Goal: Contribute content

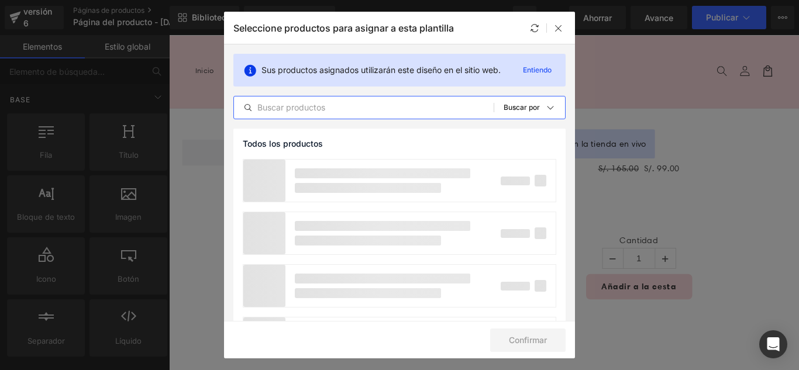
click at [319, 108] on input "text" at bounding box center [364, 108] width 260 height 14
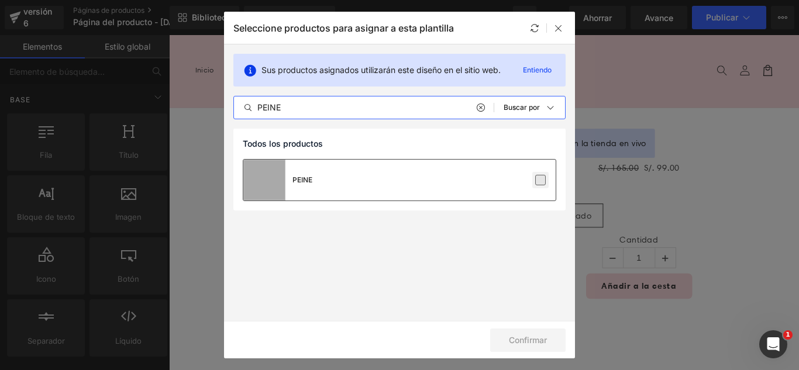
type input "PEINE"
click at [546, 182] on label at bounding box center [540, 180] width 11 height 11
click at [541, 180] on input "checkbox" at bounding box center [541, 180] width 0 height 0
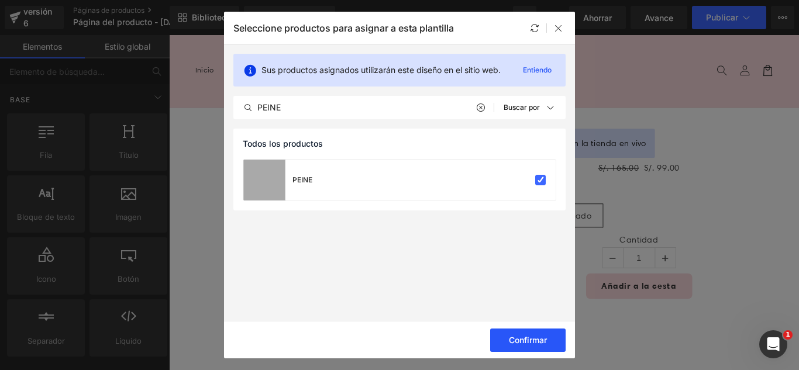
click at [540, 336] on font "Confirmar" at bounding box center [528, 340] width 38 height 10
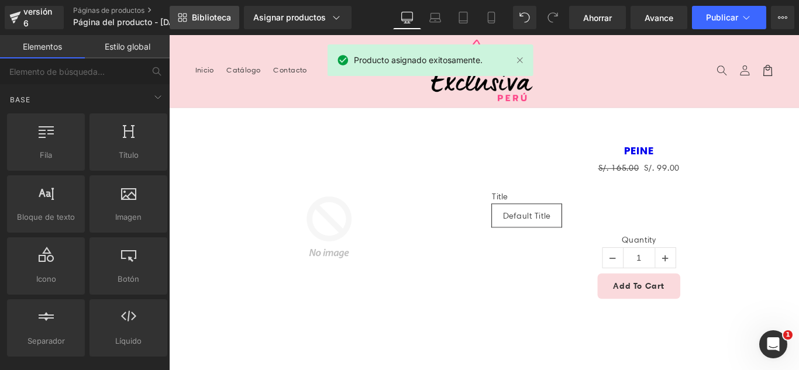
click at [209, 20] on font "Biblioteca" at bounding box center [211, 17] width 39 height 10
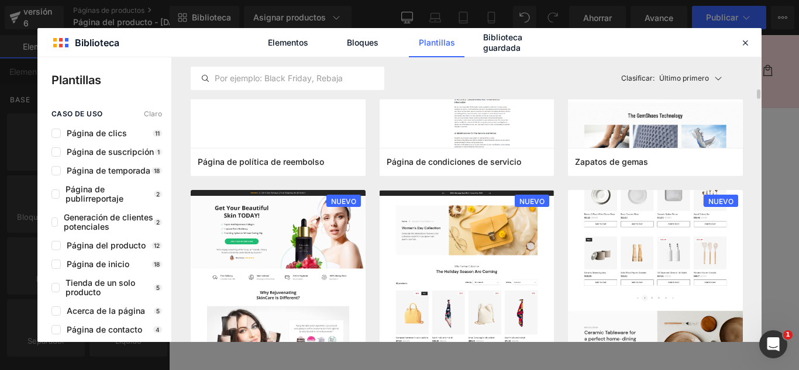
scroll to position [1053, 0]
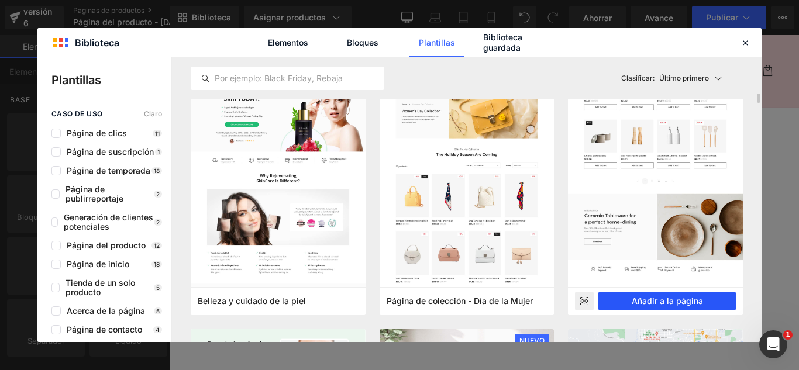
click at [686, 298] on font "Añadir a la página" at bounding box center [667, 301] width 71 height 10
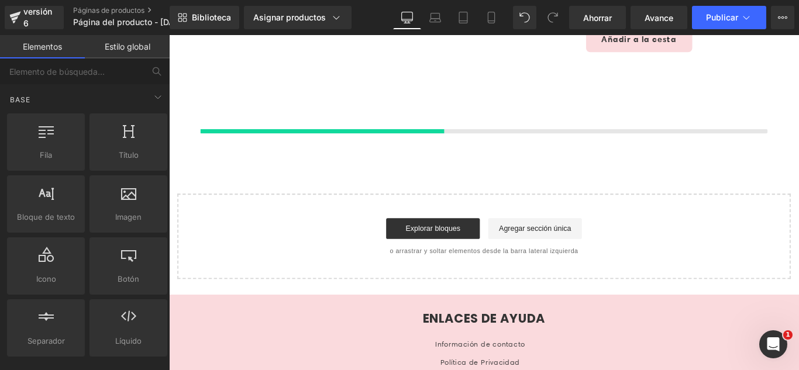
scroll to position [278, 0]
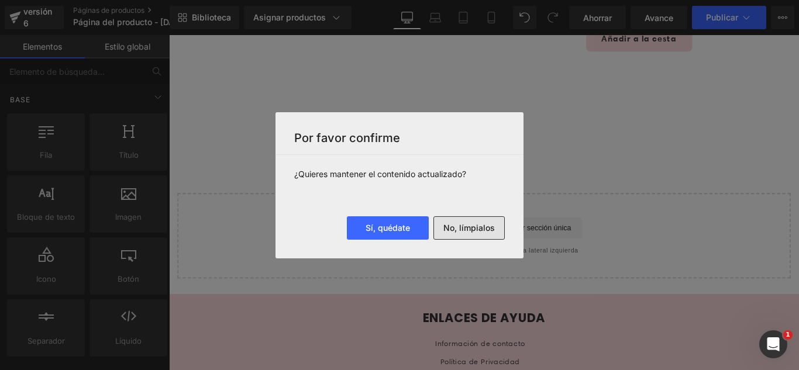
click at [490, 232] on font "No, límpialos" at bounding box center [468, 228] width 51 height 10
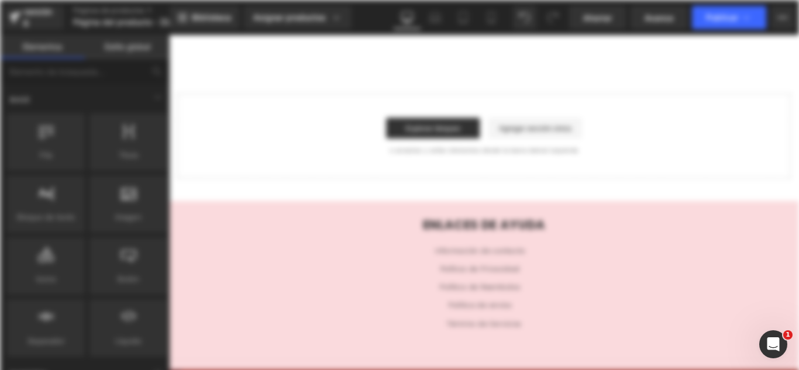
scroll to position [0, 0]
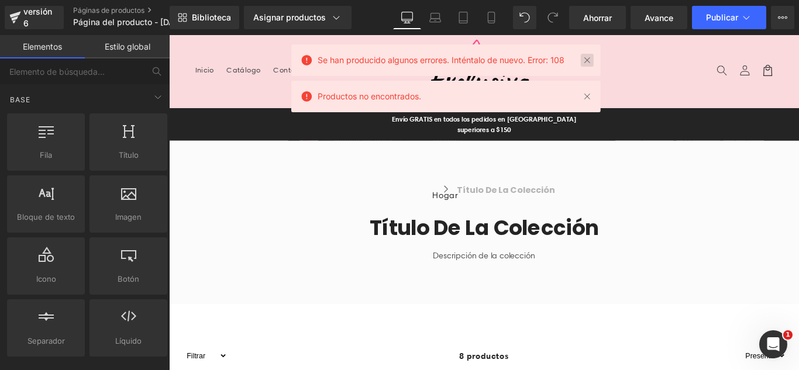
drag, startPoint x: 590, startPoint y: 62, endPoint x: 474, endPoint y: 36, distance: 118.7
click at [590, 62] on link at bounding box center [587, 60] width 13 height 13
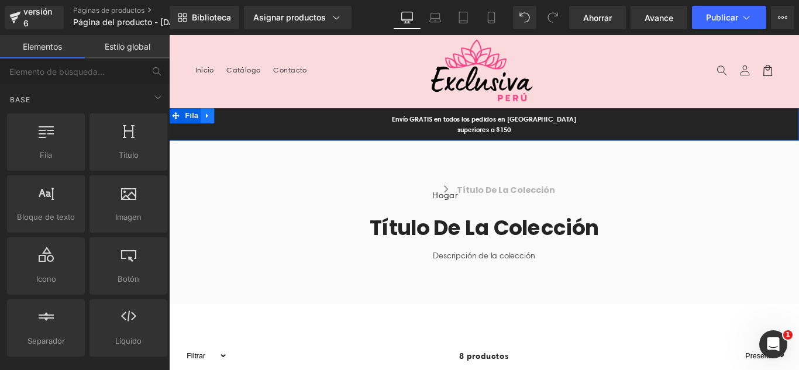
click at [209, 124] on icon at bounding box center [212, 126] width 8 height 9
click at [239, 126] on icon at bounding box center [243, 126] width 8 height 9
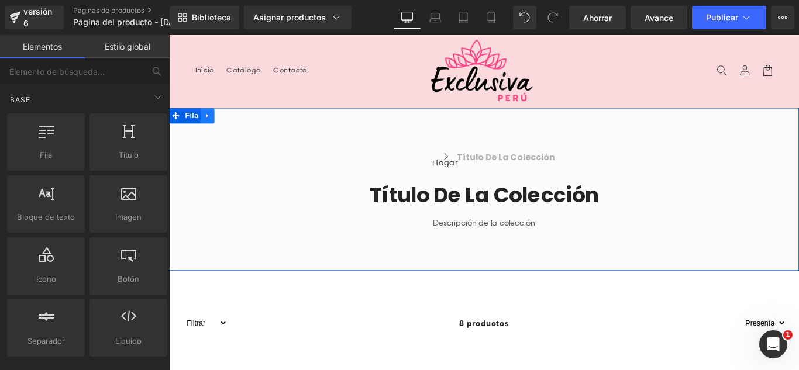
drag, startPoint x: 205, startPoint y: 128, endPoint x: 229, endPoint y: 128, distance: 24.0
click at [208, 128] on icon at bounding box center [212, 126] width 8 height 9
click at [241, 128] on icon at bounding box center [243, 126] width 8 height 8
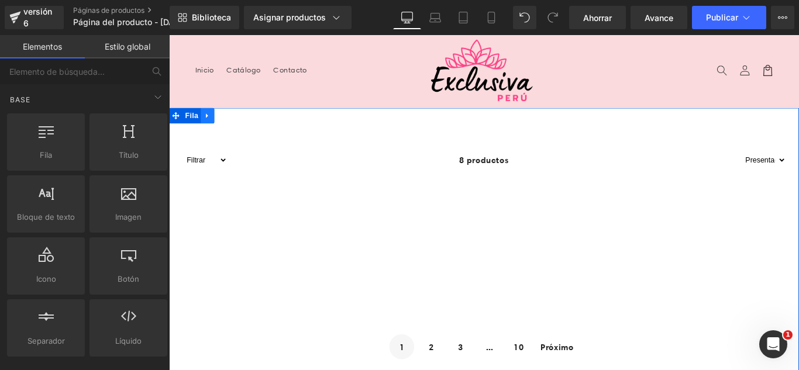
click at [209, 127] on icon at bounding box center [212, 126] width 8 height 9
click at [239, 126] on icon at bounding box center [243, 126] width 8 height 8
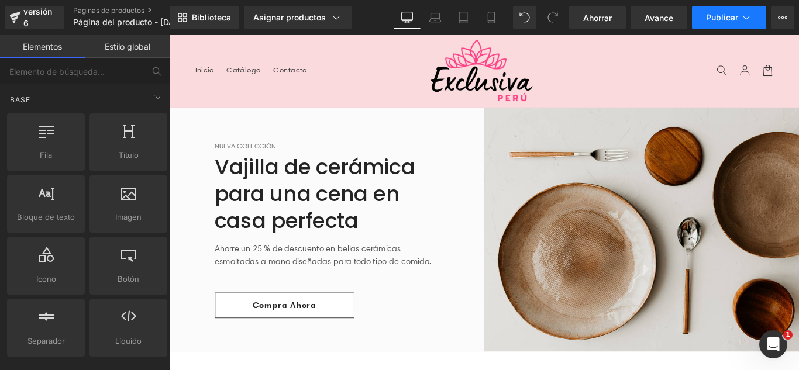
click at [744, 27] on button "Publicar" at bounding box center [729, 17] width 74 height 23
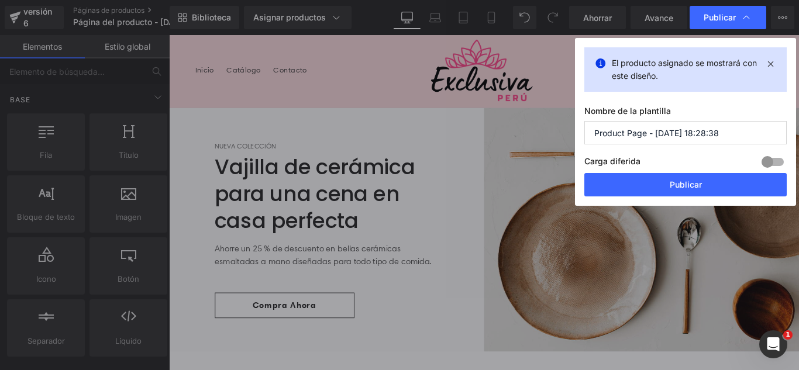
click at [726, 128] on input "Product Page - [DATE] 18:28:38" at bounding box center [685, 132] width 202 height 23
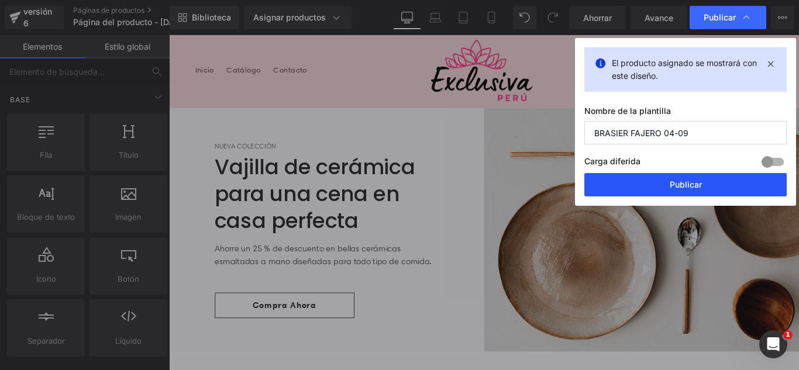
type input "BRASIER FAJERO 04-09"
drag, startPoint x: 686, startPoint y: 184, endPoint x: 577, endPoint y: 167, distance: 110.1
click at [686, 184] on font "Publicar" at bounding box center [686, 185] width 32 height 10
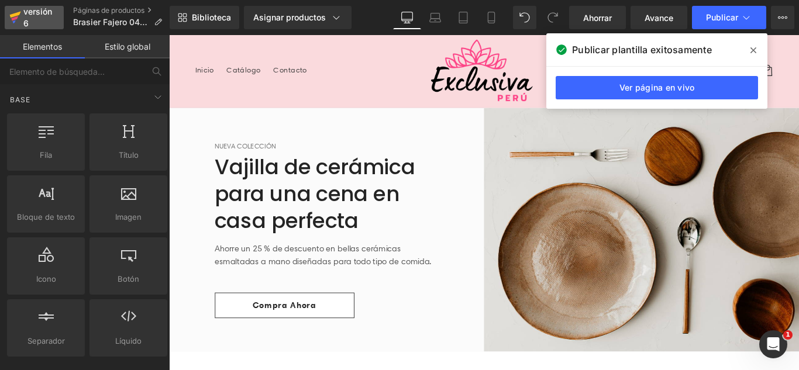
click at [24, 24] on font "versión 6" at bounding box center [37, 17] width 29 height 22
